Goal: Browse casually

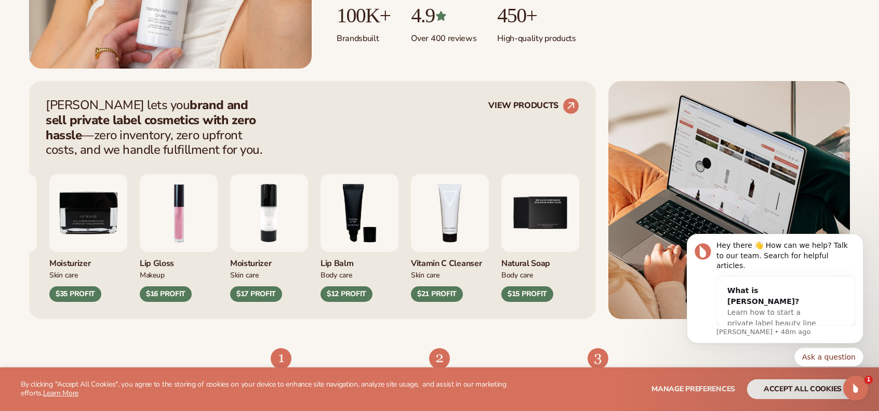
scroll to position [364, 0]
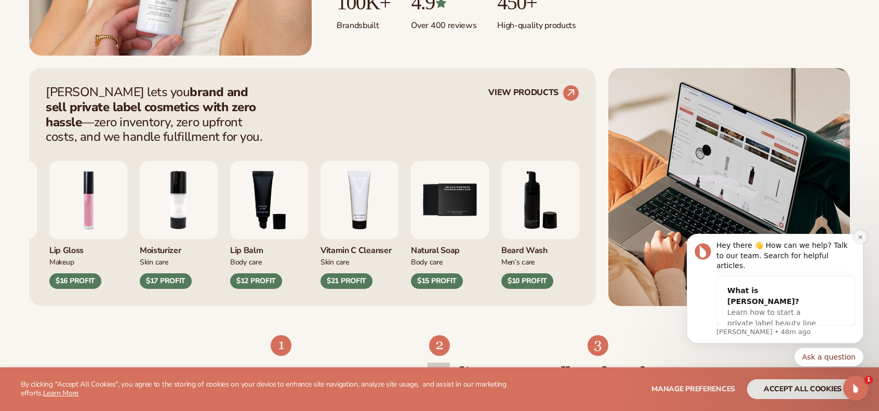
click at [863, 240] on icon "Dismiss notification" at bounding box center [860, 237] width 6 height 6
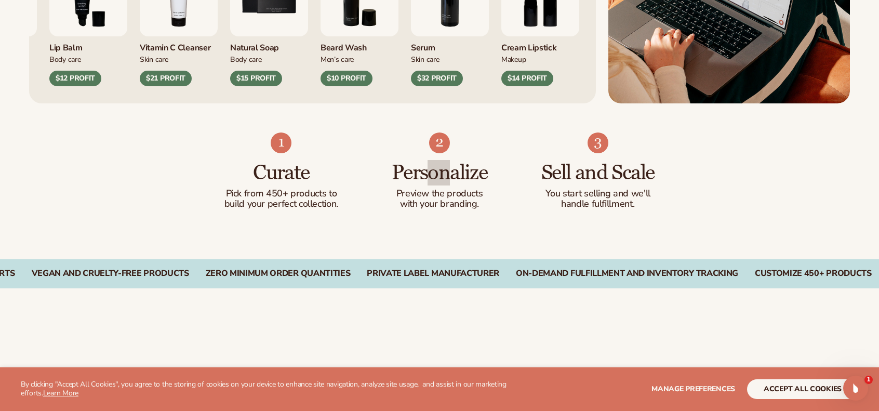
scroll to position [571, 0]
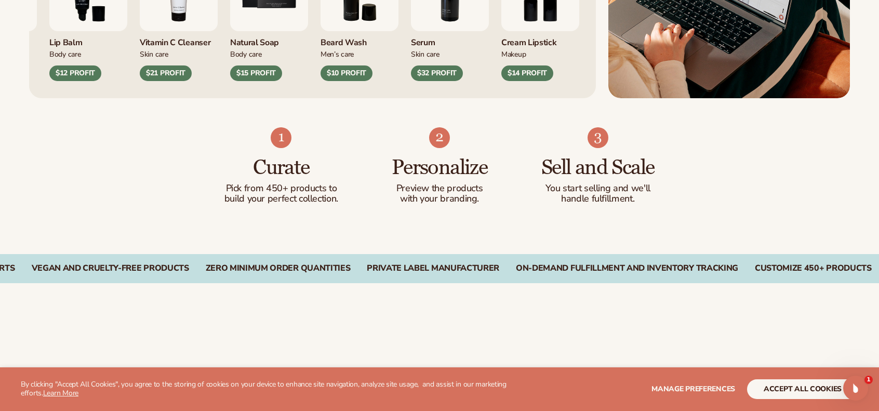
click at [475, 168] on h3 "Personalize" at bounding box center [439, 167] width 117 height 23
drag, startPoint x: 488, startPoint y: 163, endPoint x: 434, endPoint y: 161, distance: 54.6
click at [434, 161] on h3 "Personalize" at bounding box center [439, 167] width 117 height 23
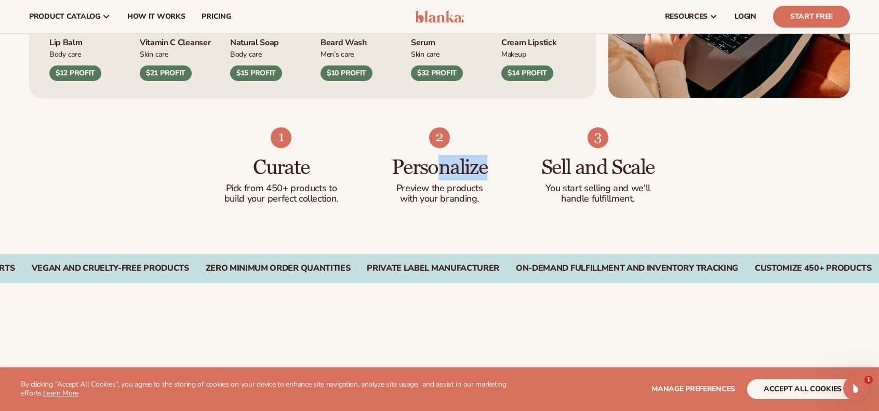
scroll to position [467, 0]
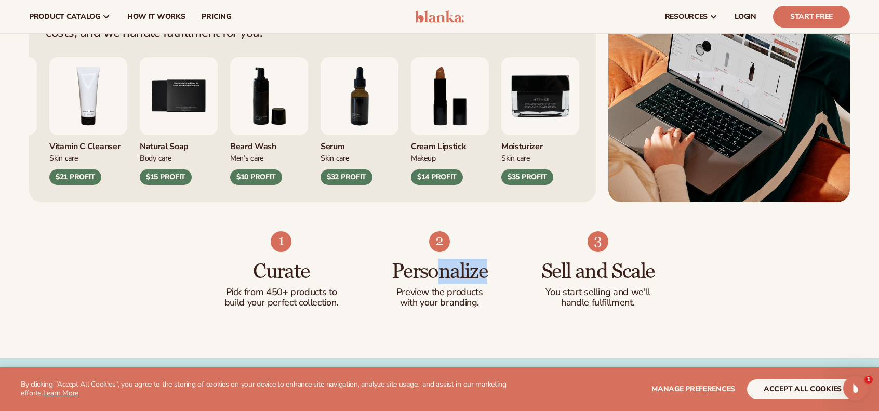
click at [489, 89] on img "8 / 9" at bounding box center [450, 96] width 78 height 78
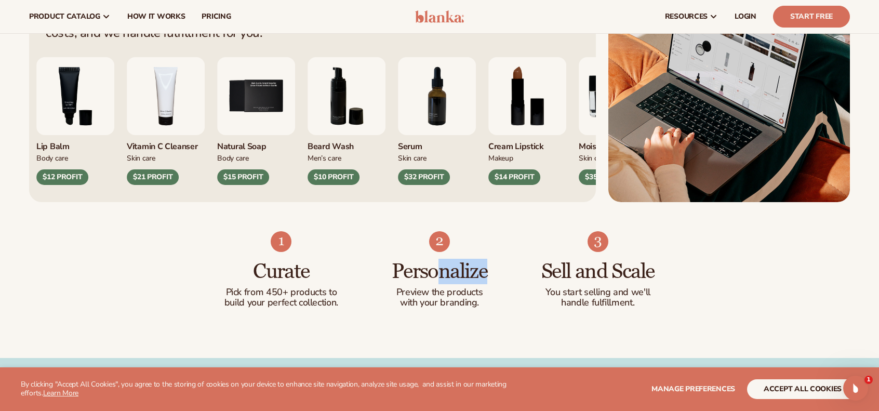
click at [483, 270] on h3 "Personalize" at bounding box center [439, 271] width 117 height 23
drag, startPoint x: 487, startPoint y: 273, endPoint x: 492, endPoint y: 274, distance: 5.8
click at [487, 273] on h3 "Personalize" at bounding box center [439, 271] width 117 height 23
click at [497, 270] on h3 "Personalize" at bounding box center [439, 271] width 117 height 23
click at [432, 263] on h3 "Personalize" at bounding box center [439, 271] width 117 height 23
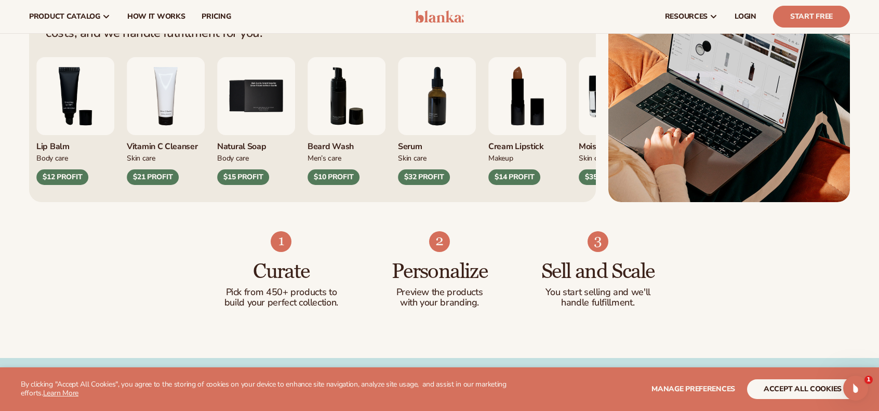
click at [411, 272] on h3 "Personalize" at bounding box center [439, 271] width 117 height 23
drag, startPoint x: 387, startPoint y: 271, endPoint x: 495, endPoint y: 268, distance: 108.0
click at [495, 268] on h3 "Personalize" at bounding box center [439, 271] width 117 height 23
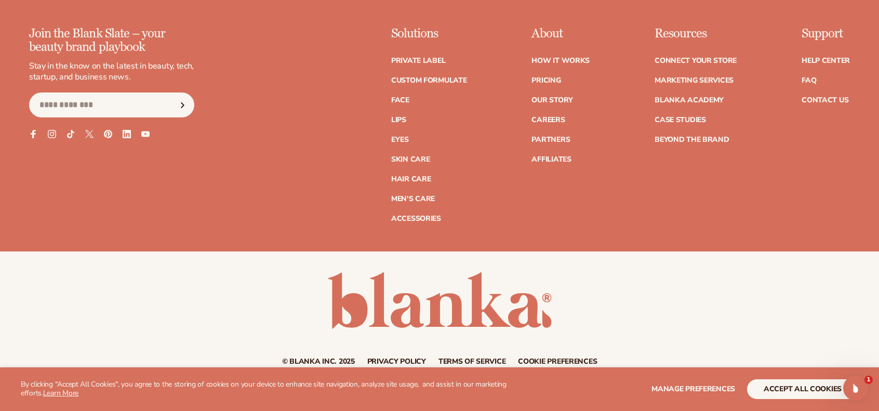
scroll to position [4496, 0]
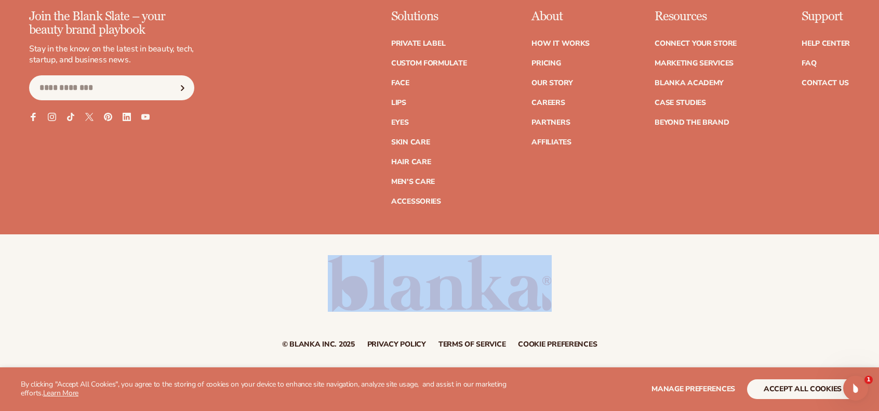
drag, startPoint x: 598, startPoint y: 292, endPoint x: 329, endPoint y: 299, distance: 269.6
click at [329, 300] on div "© Blanka Inc. 2025 Privacy policy Terms of service Contact information Cookie p…" at bounding box center [439, 301] width 879 height 93
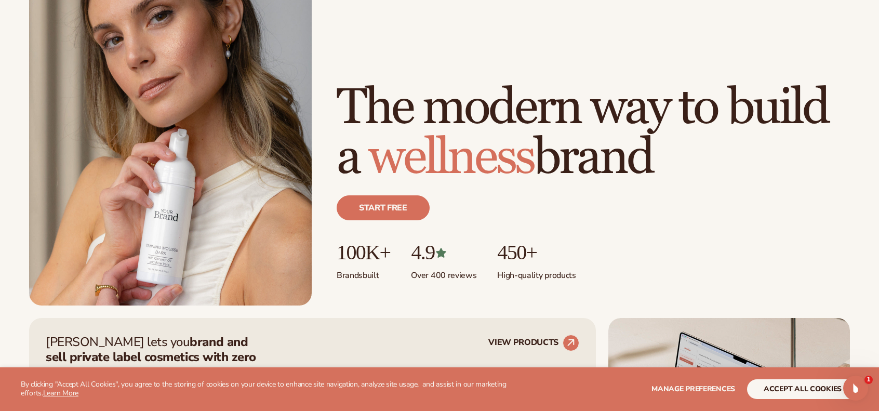
scroll to position [156, 0]
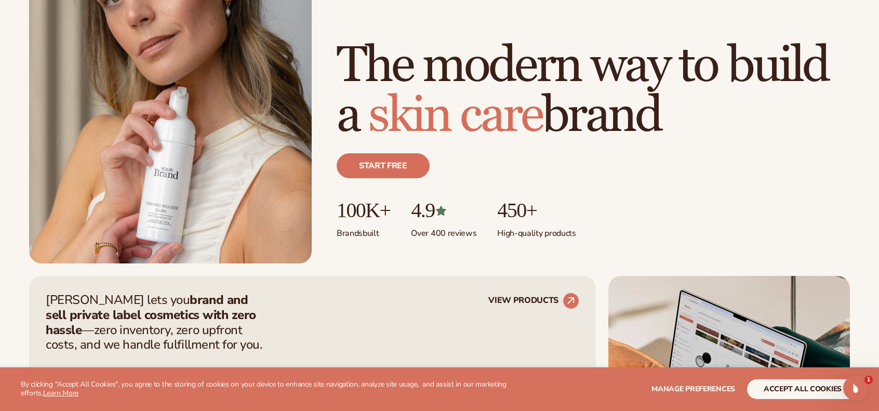
drag, startPoint x: 456, startPoint y: 211, endPoint x: 440, endPoint y: 210, distance: 15.7
click at [440, 210] on p "4.9" at bounding box center [443, 210] width 65 height 23
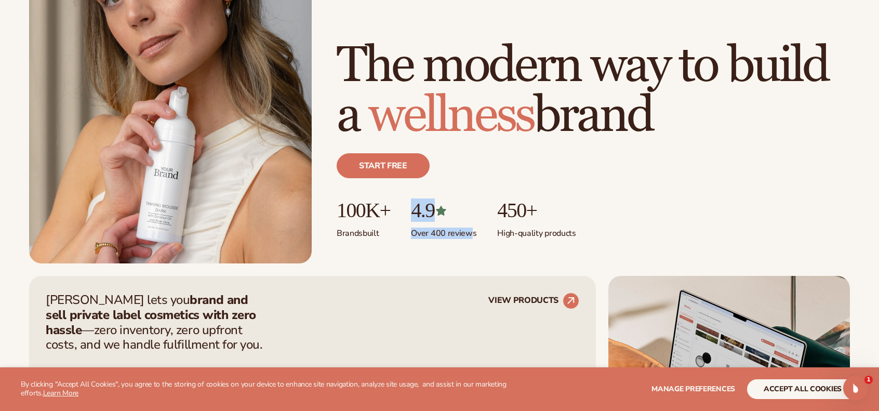
drag, startPoint x: 420, startPoint y: 213, endPoint x: 476, endPoint y: 226, distance: 57.6
click at [476, 226] on li "4.9 Over 400 reviews" at bounding box center [443, 219] width 65 height 40
click at [375, 200] on p "100K+" at bounding box center [363, 210] width 53 height 23
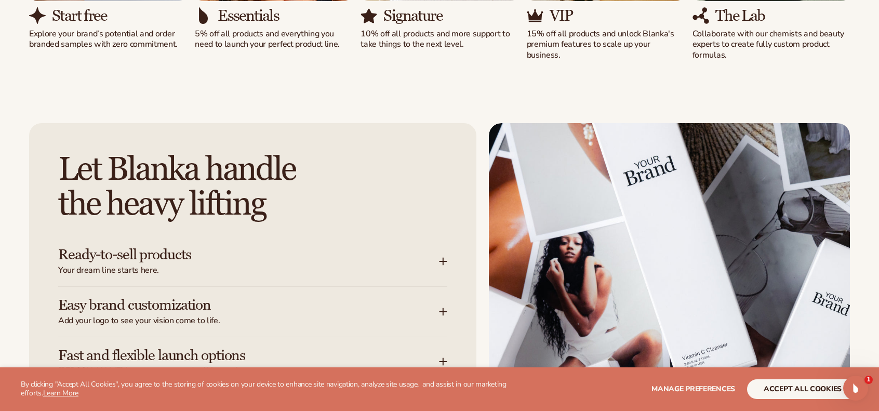
scroll to position [1402, 0]
